Goal: Information Seeking & Learning: Check status

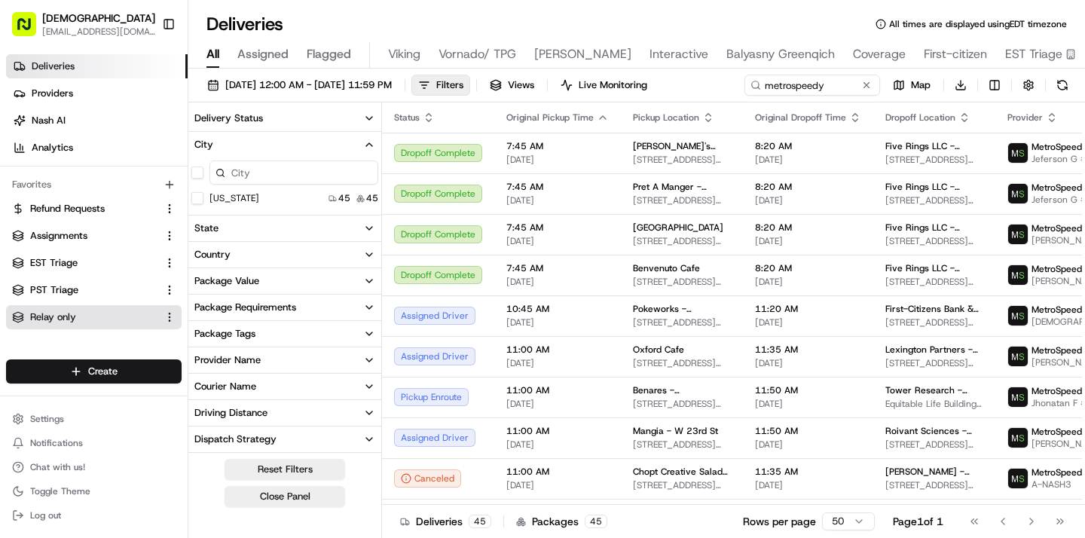
click at [86, 313] on link "Relay only" at bounding box center [84, 317] width 145 height 14
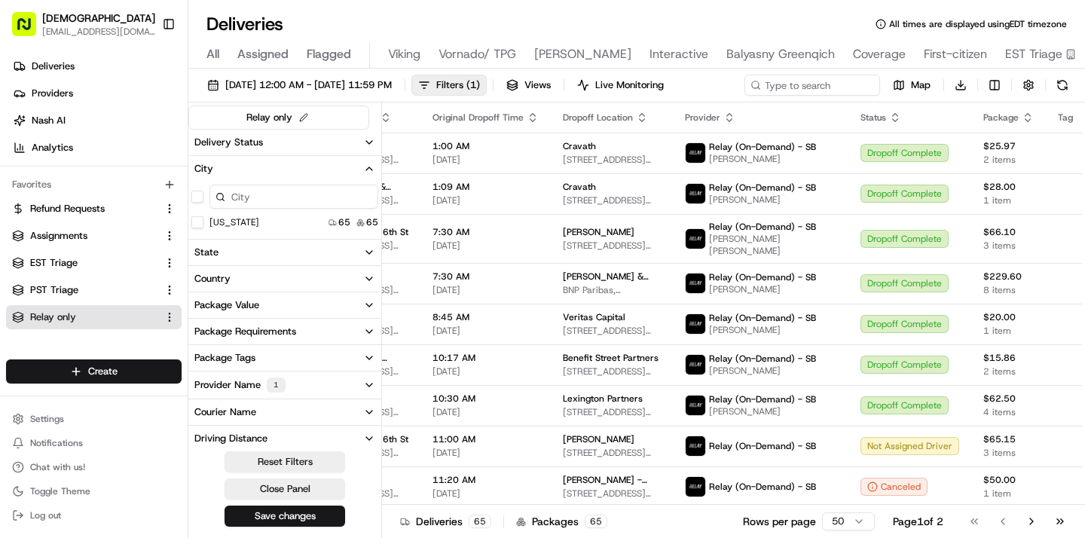
scroll to position [0, 212]
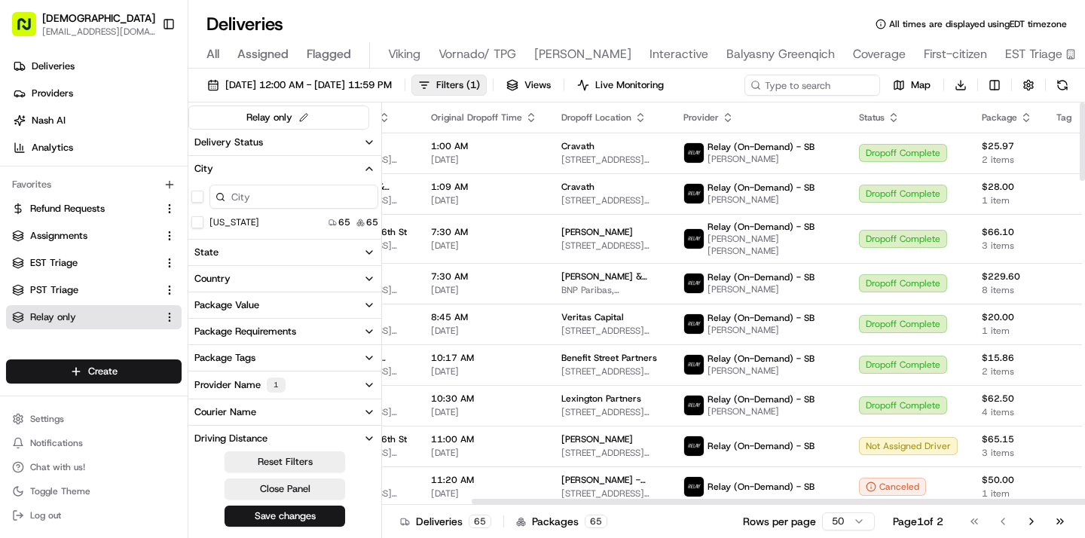
click at [1020, 118] on icon "button" at bounding box center [1026, 117] width 12 height 12
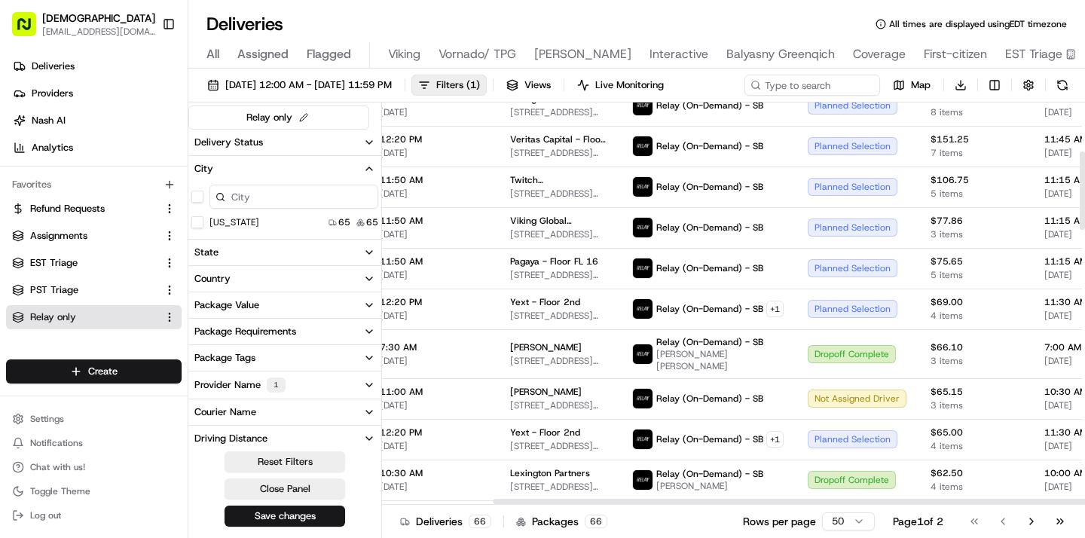
scroll to position [0, 263]
